Goal: Task Accomplishment & Management: Manage account settings

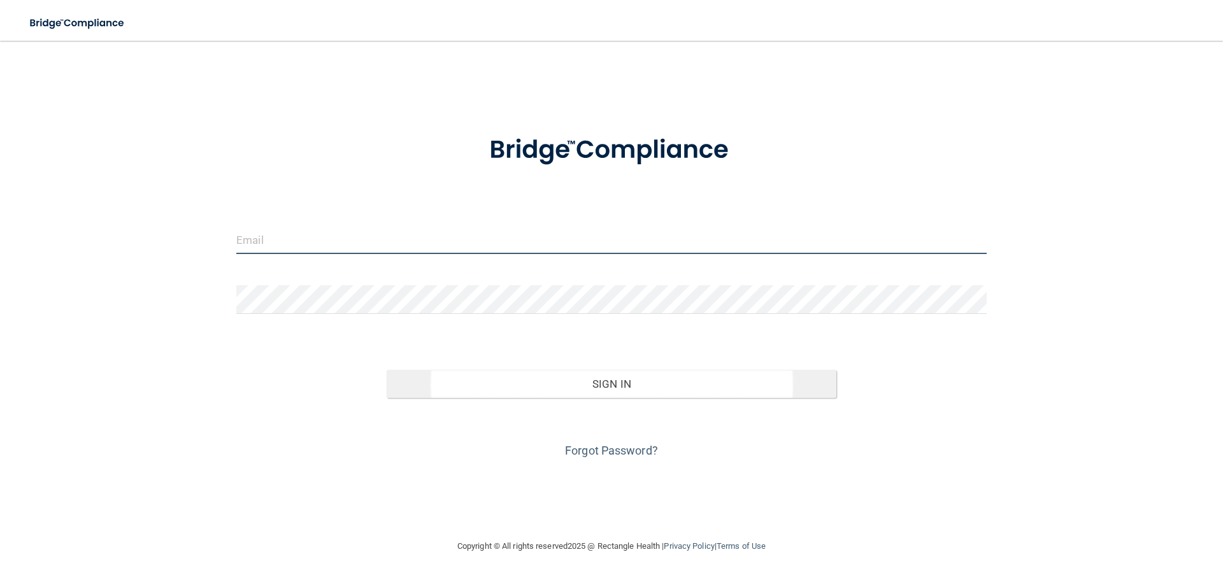
type input "[EMAIL_ADDRESS][DOMAIN_NAME]"
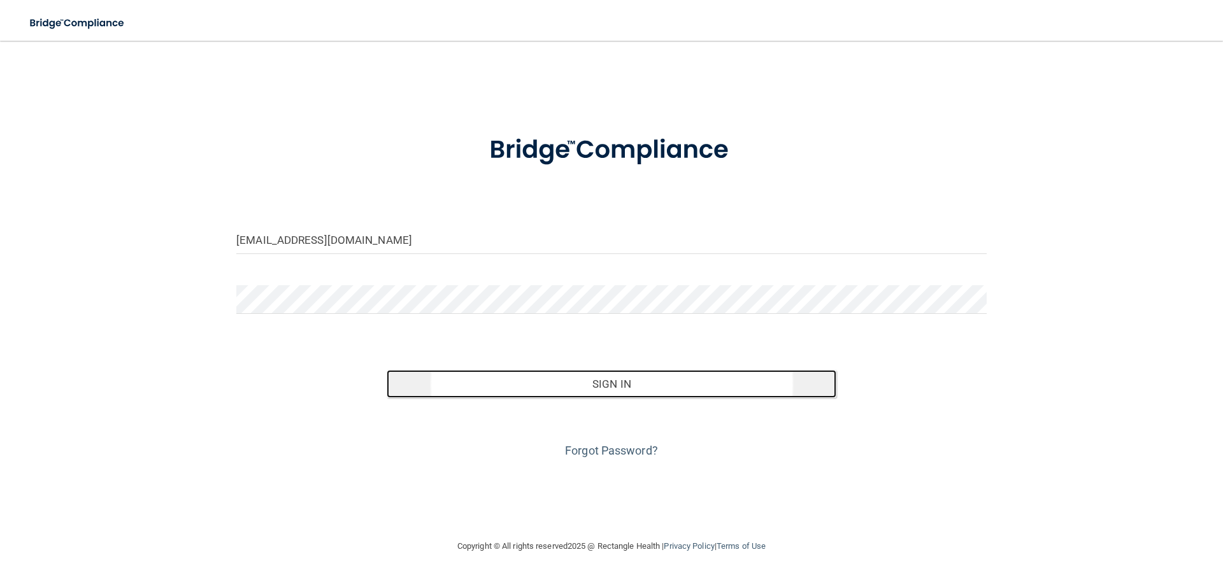
click at [597, 380] on button "Sign In" at bounding box center [612, 384] width 450 height 28
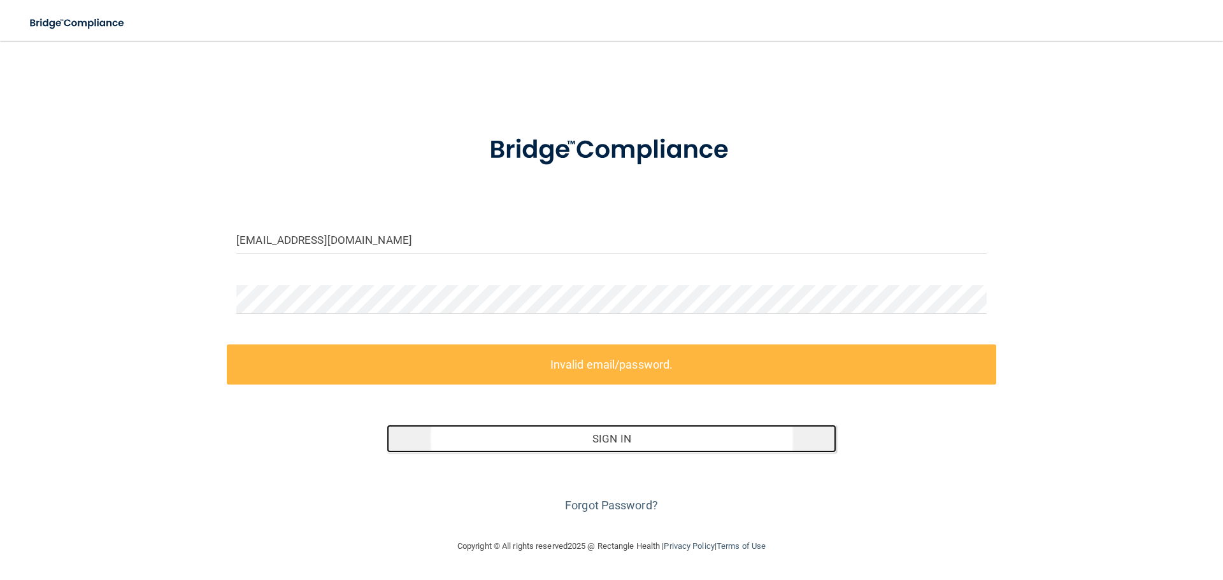
click at [589, 440] on button "Sign In" at bounding box center [612, 439] width 450 height 28
click at [633, 441] on button "Sign In" at bounding box center [612, 439] width 450 height 28
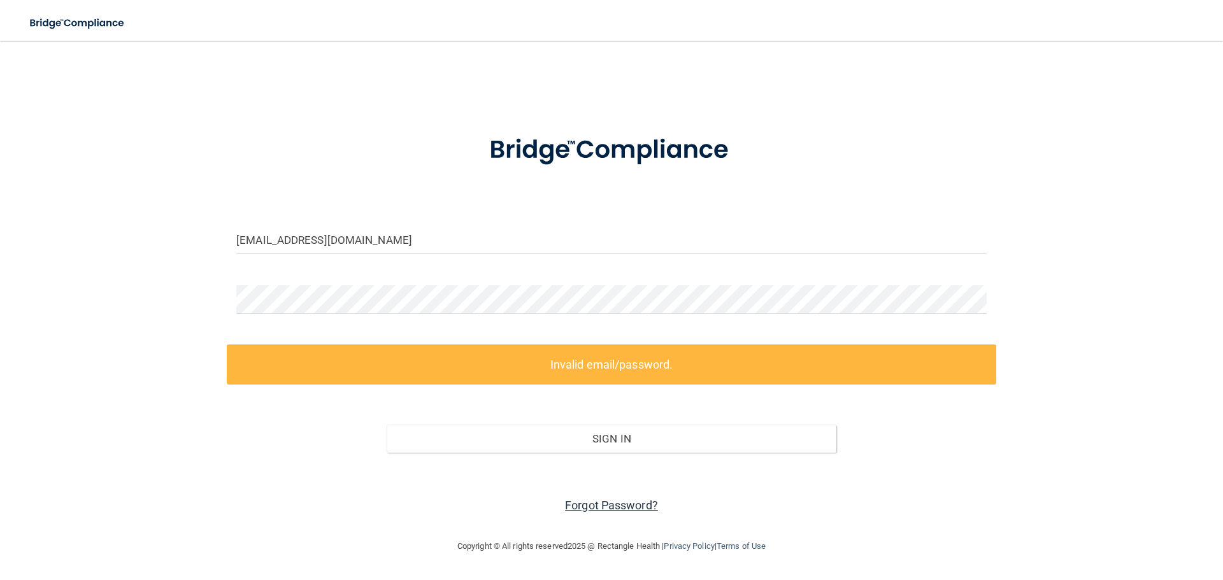
click at [597, 501] on link "Forgot Password?" at bounding box center [611, 505] width 93 height 13
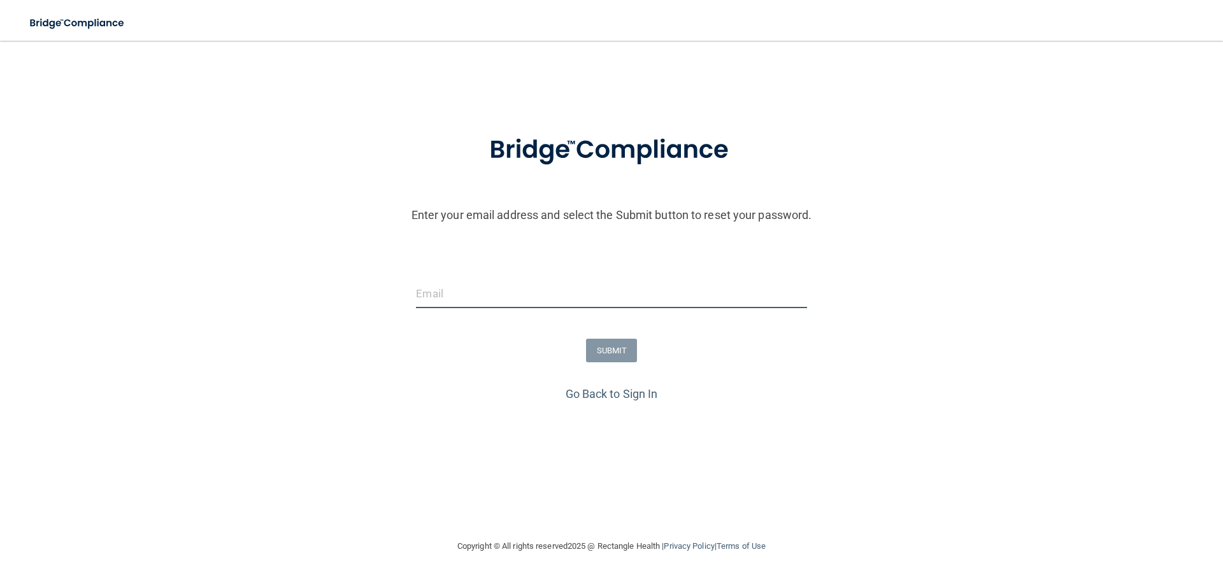
click at [471, 299] on input "email" at bounding box center [611, 294] width 390 height 29
type input "[EMAIL_ADDRESS][DOMAIN_NAME]"
click at [599, 351] on button "SUBMIT" at bounding box center [612, 351] width 52 height 24
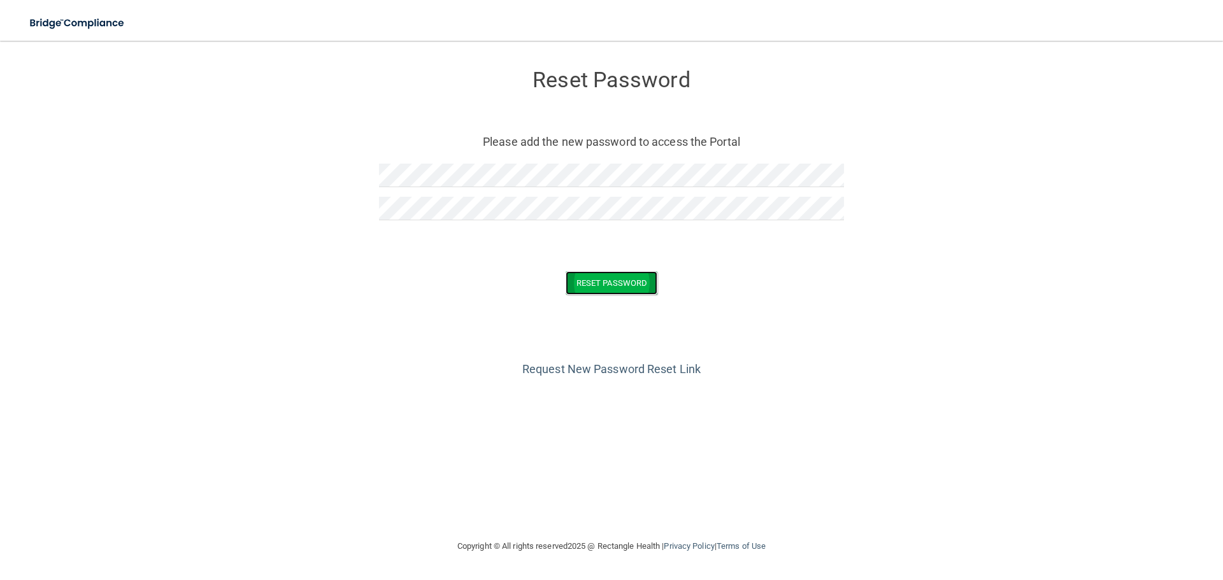
click at [644, 286] on button "Reset Password" at bounding box center [611, 283] width 92 height 24
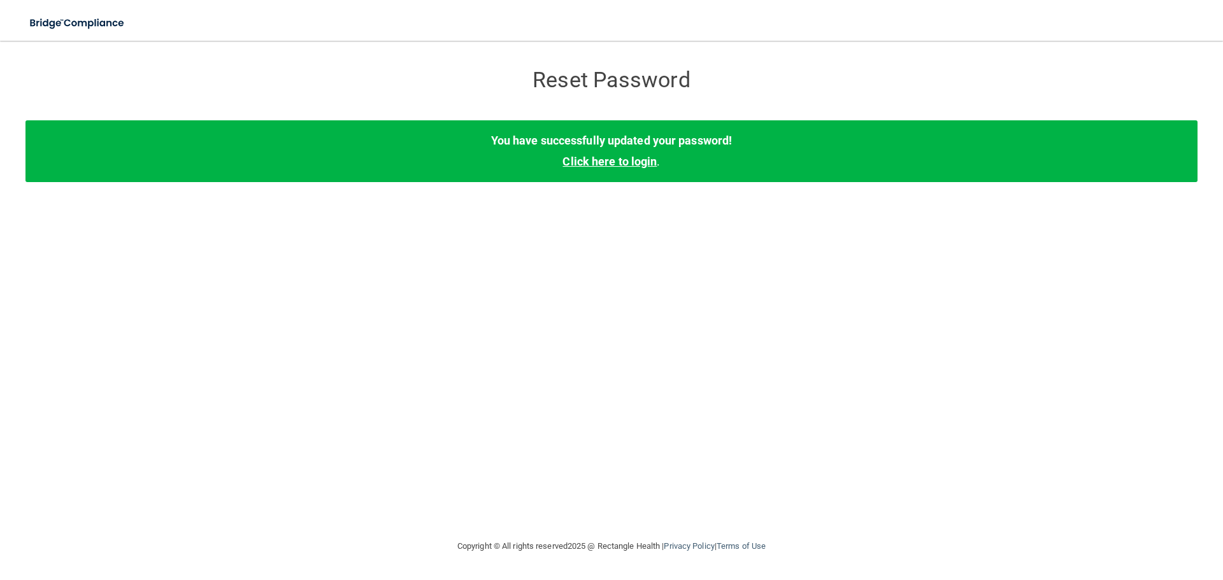
click at [618, 165] on link "Click here to login" at bounding box center [609, 161] width 94 height 13
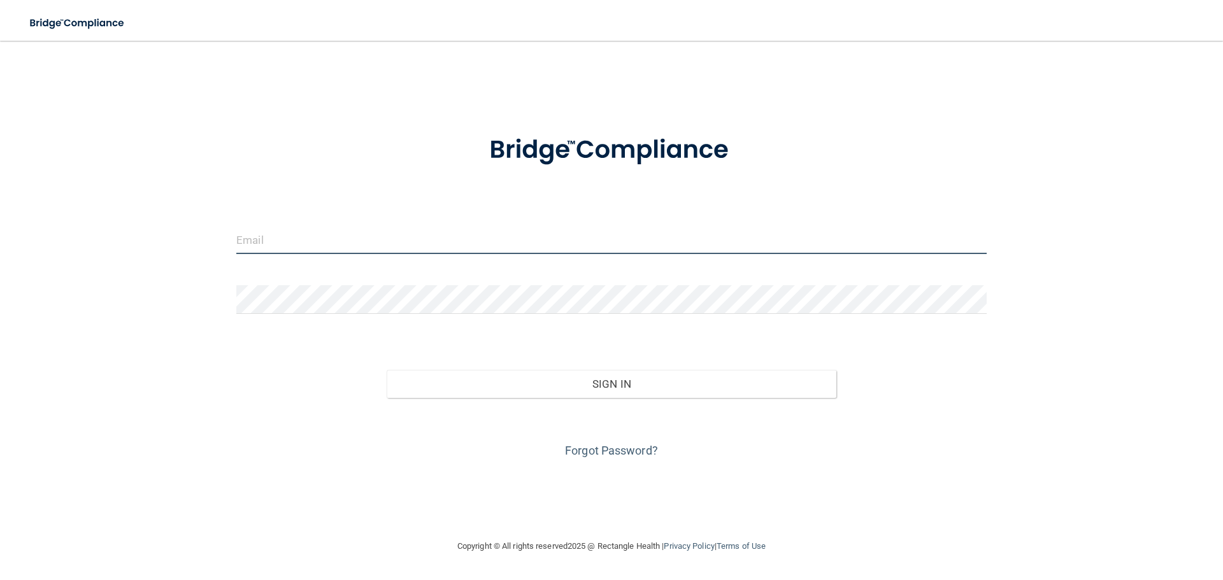
type input "[EMAIL_ADDRESS][DOMAIN_NAME]"
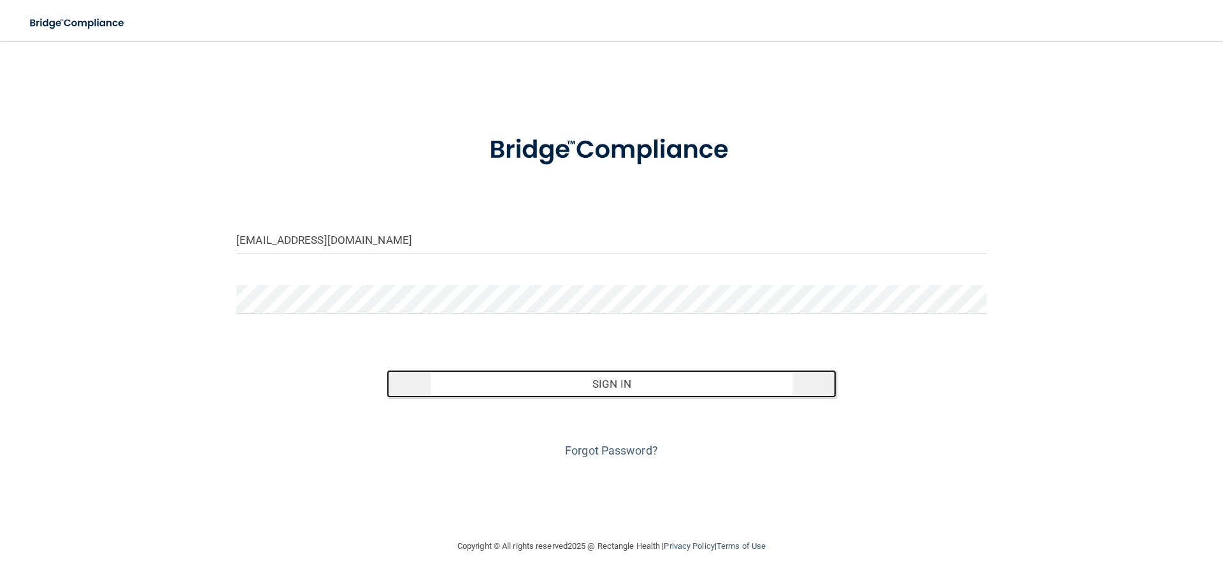
click at [606, 381] on button "Sign In" at bounding box center [612, 384] width 450 height 28
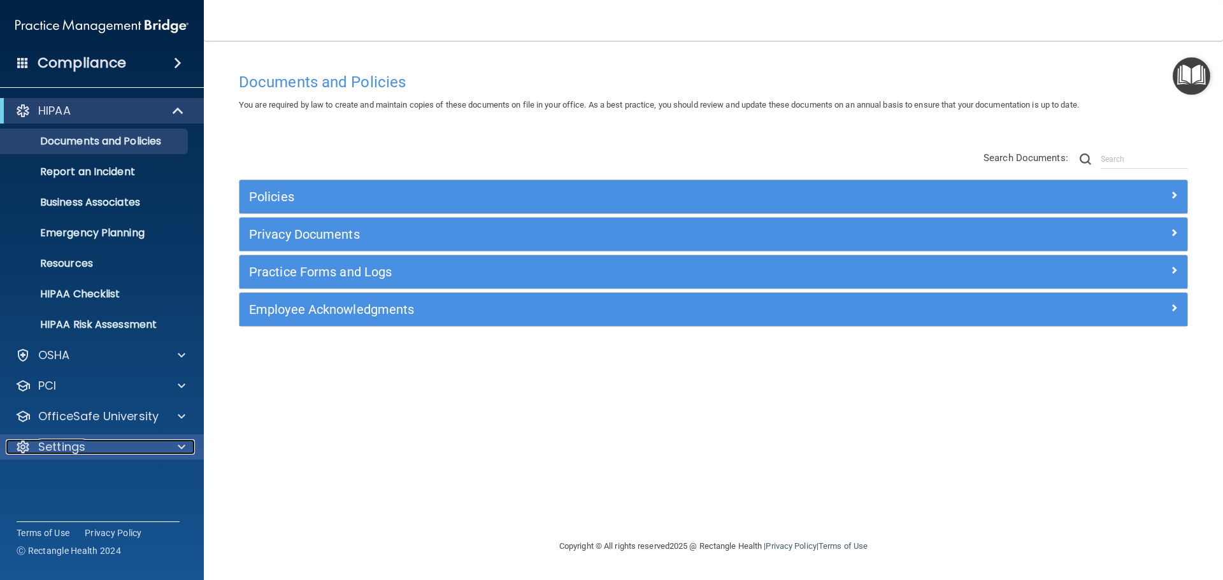
click at [184, 453] on span at bounding box center [182, 446] width 8 height 15
click at [183, 452] on span at bounding box center [182, 446] width 8 height 15
